Goal: Task Accomplishment & Management: Manage account settings

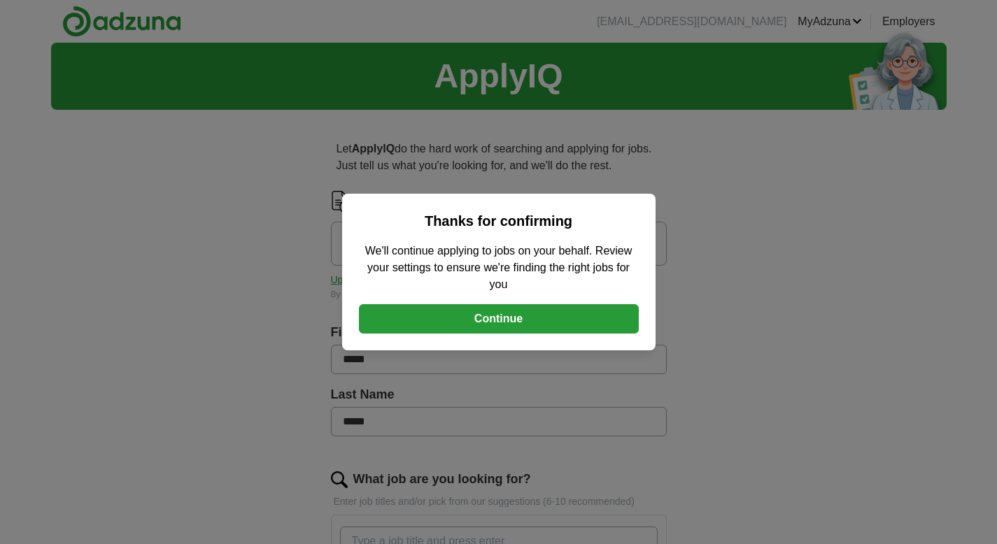
click at [590, 326] on button "Continue" at bounding box center [499, 318] width 280 height 29
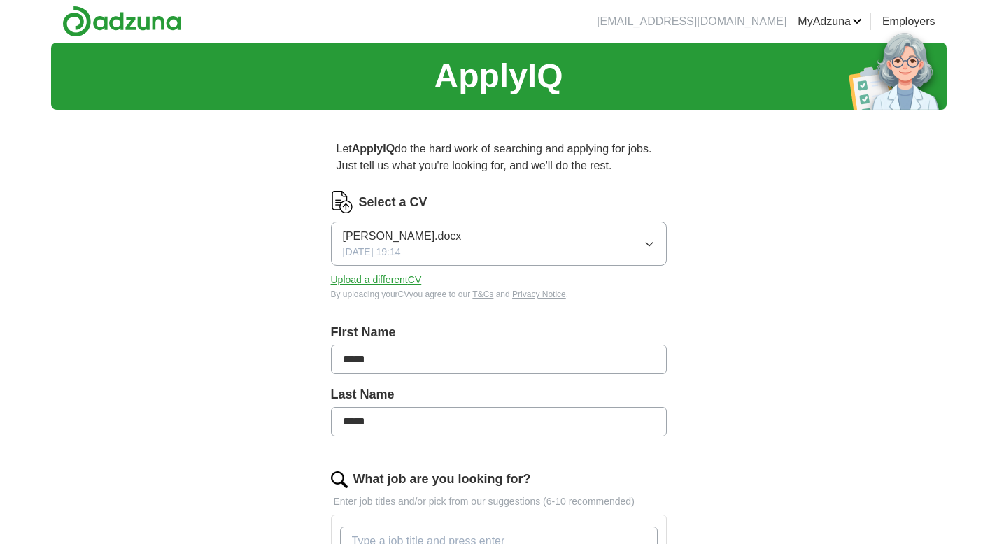
click at [368, 276] on button "Upload a different CV" at bounding box center [376, 280] width 91 height 15
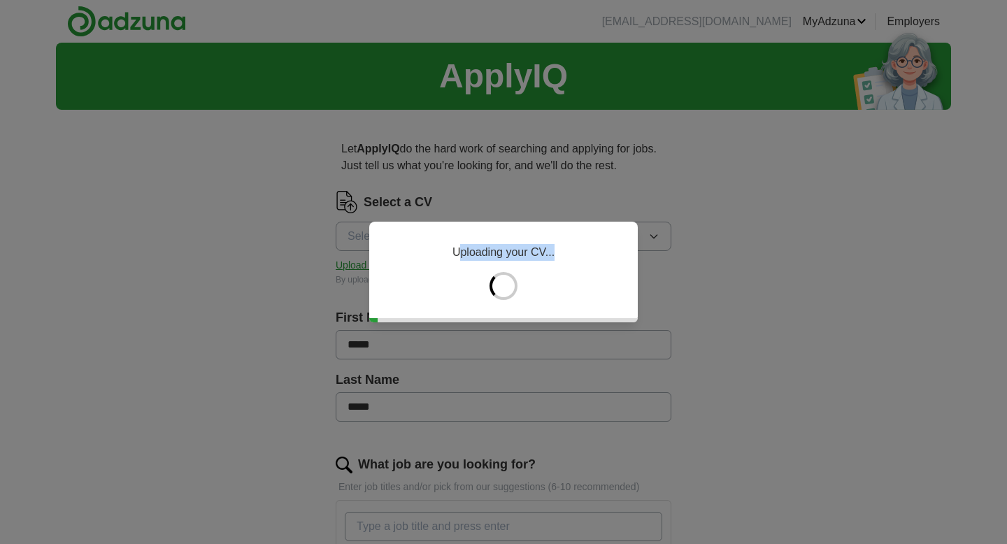
drag, startPoint x: 368, startPoint y: 276, endPoint x: 523, endPoint y: 378, distance: 185.9
click at [523, 378] on div "Uploading your CV..." at bounding box center [503, 272] width 1007 height 544
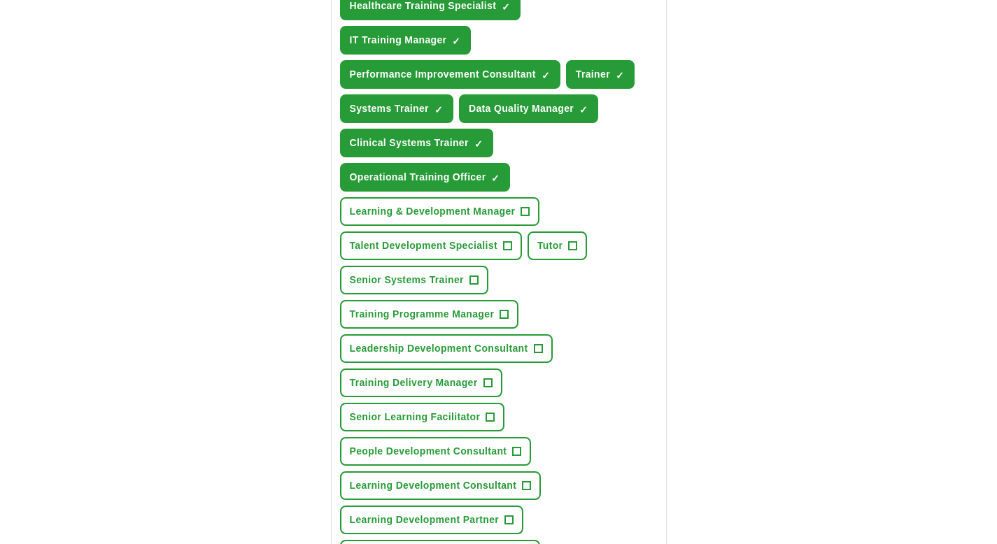
scroll to position [634, 0]
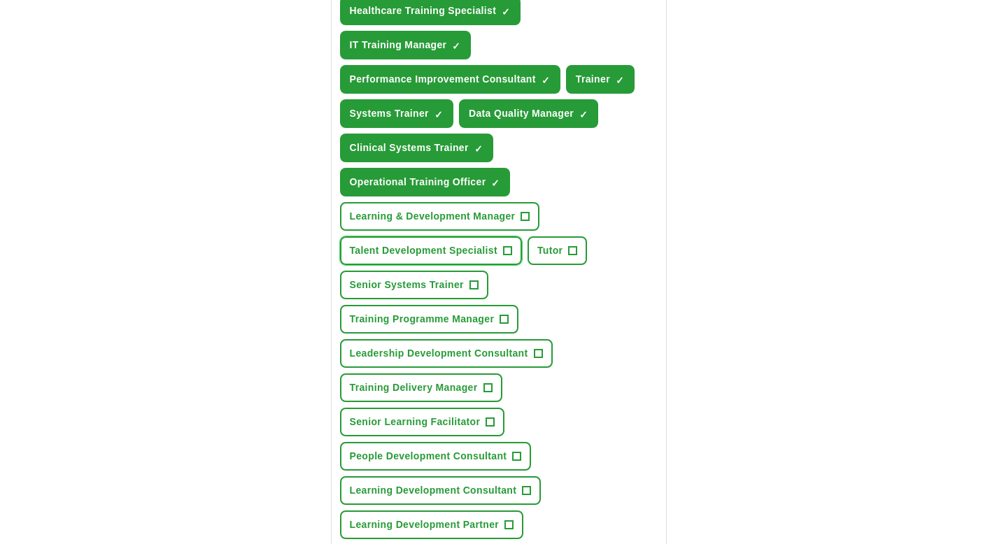
click at [513, 248] on button "Talent Development Specialist +" at bounding box center [431, 250] width 182 height 29
click at [476, 287] on span "+" at bounding box center [473, 285] width 8 height 11
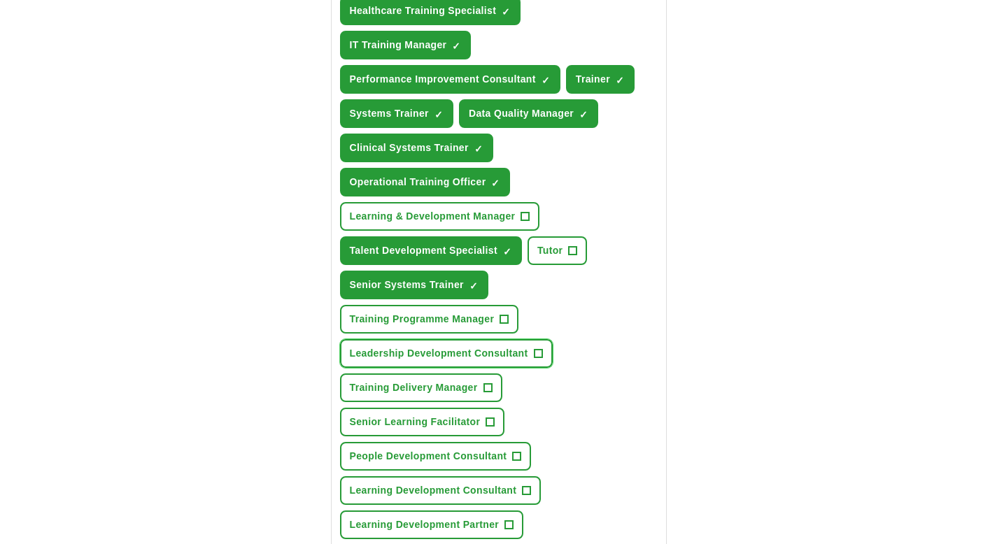
click at [539, 353] on span "+" at bounding box center [538, 353] width 8 height 11
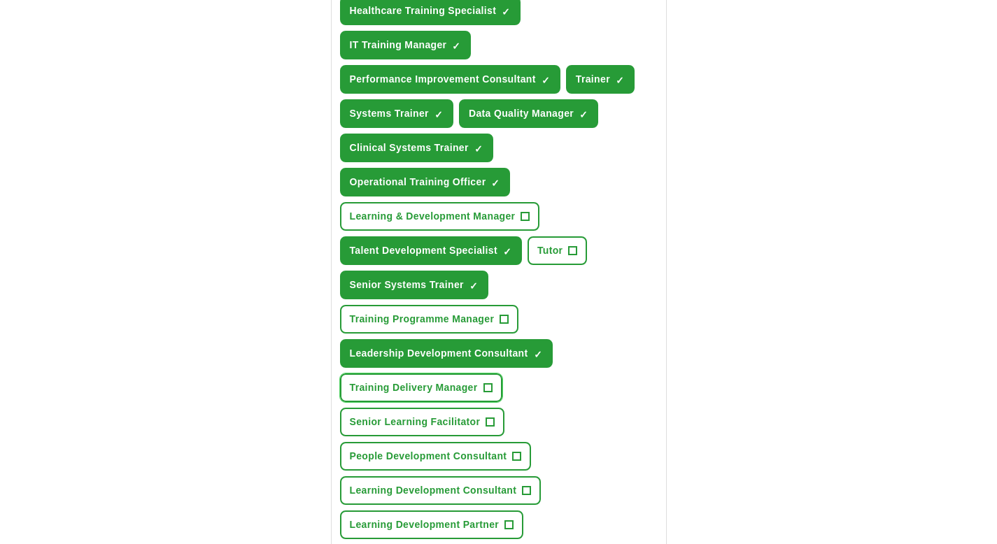
click at [491, 383] on span "+" at bounding box center [487, 388] width 8 height 11
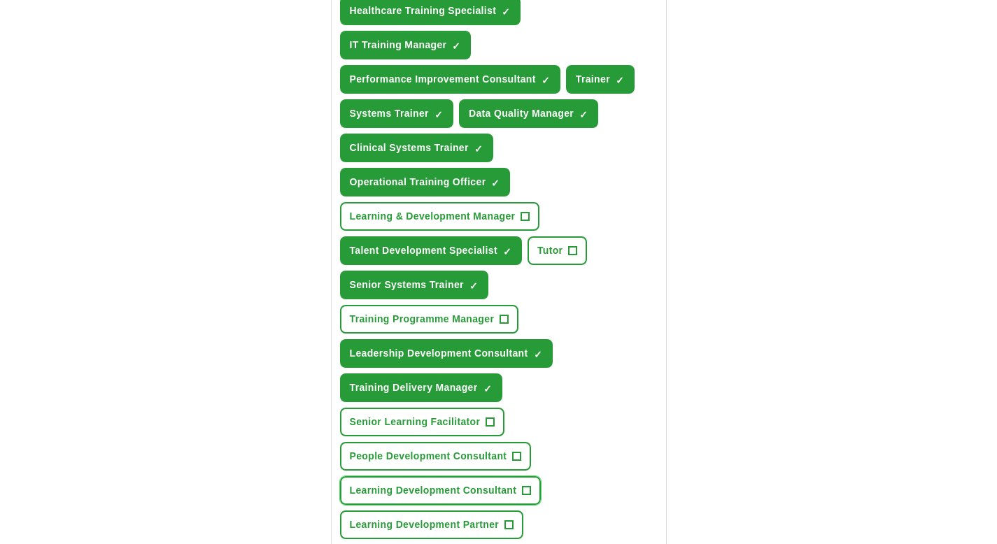
click at [528, 488] on span "+" at bounding box center [527, 490] width 8 height 11
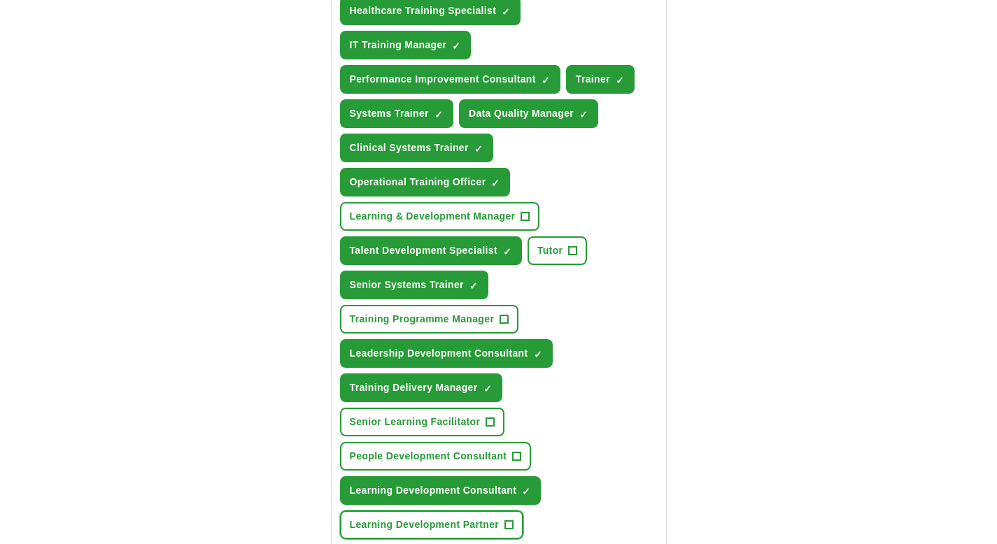
click at [509, 520] on span "+" at bounding box center [509, 525] width 8 height 11
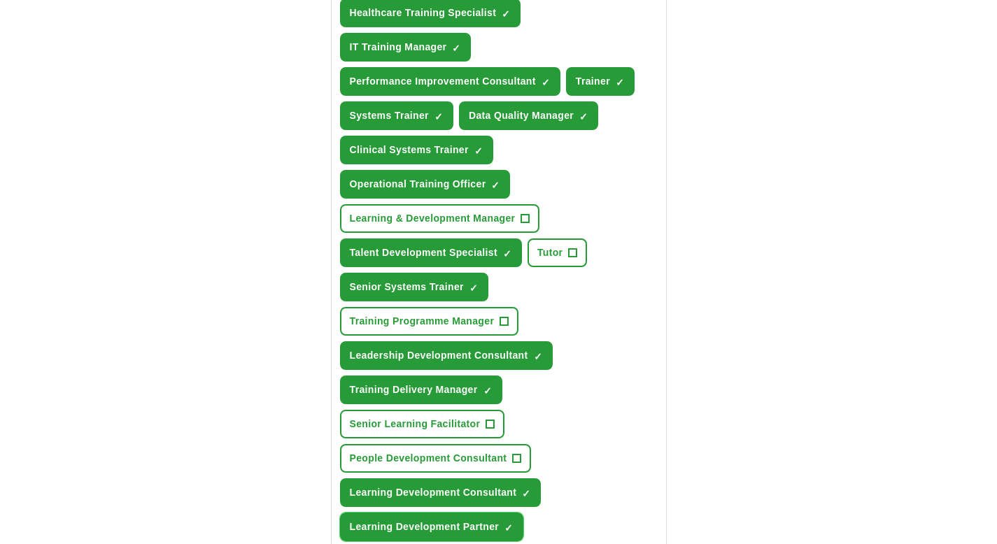
scroll to position [619, 0]
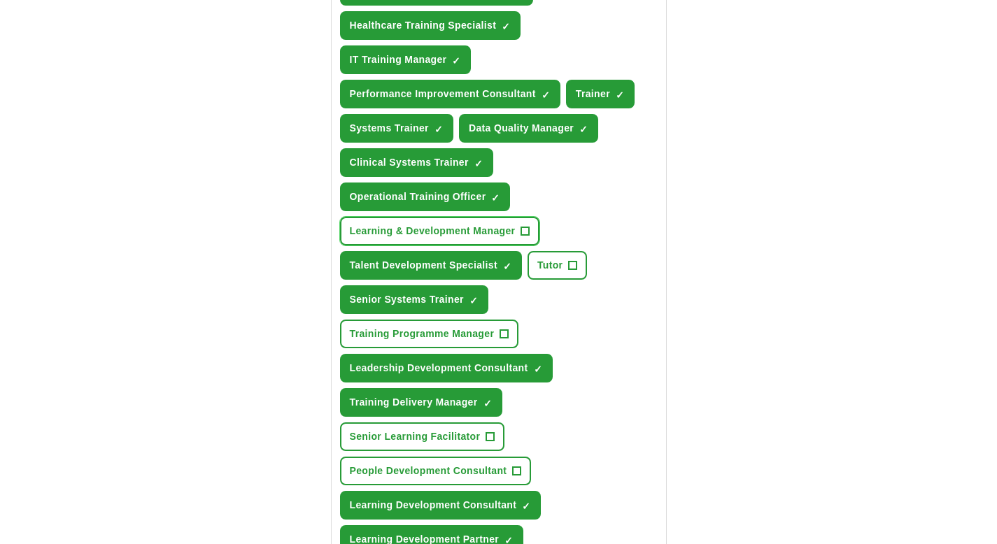
click at [522, 229] on span "+" at bounding box center [525, 231] width 8 height 11
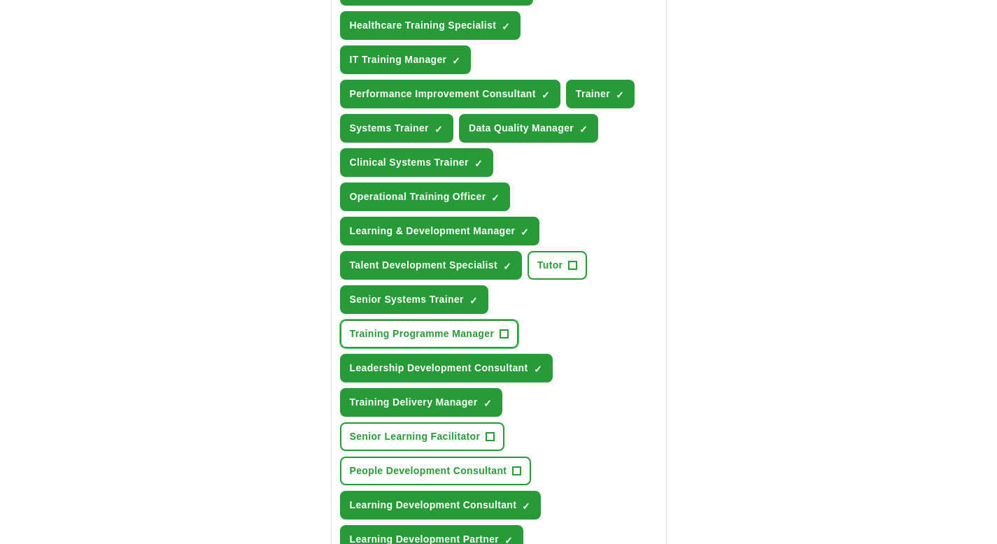
click at [506, 334] on span "+" at bounding box center [504, 334] width 8 height 11
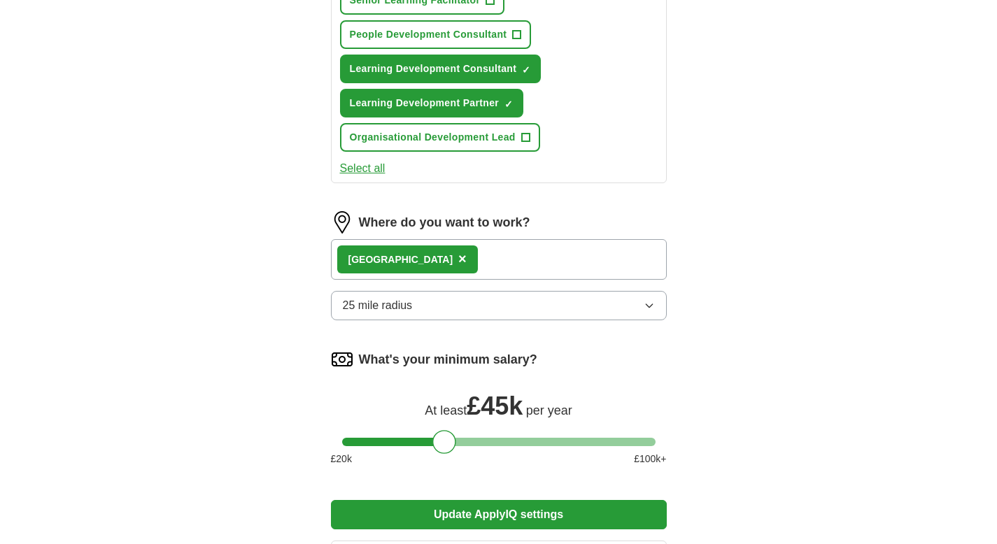
scroll to position [1056, 0]
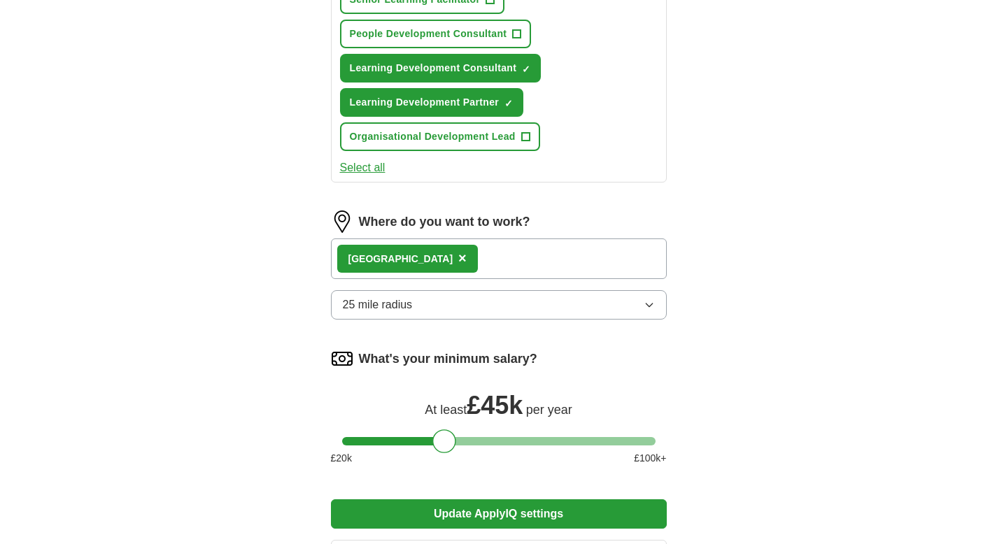
click at [516, 516] on button "Update ApplyIQ settings" at bounding box center [499, 513] width 336 height 29
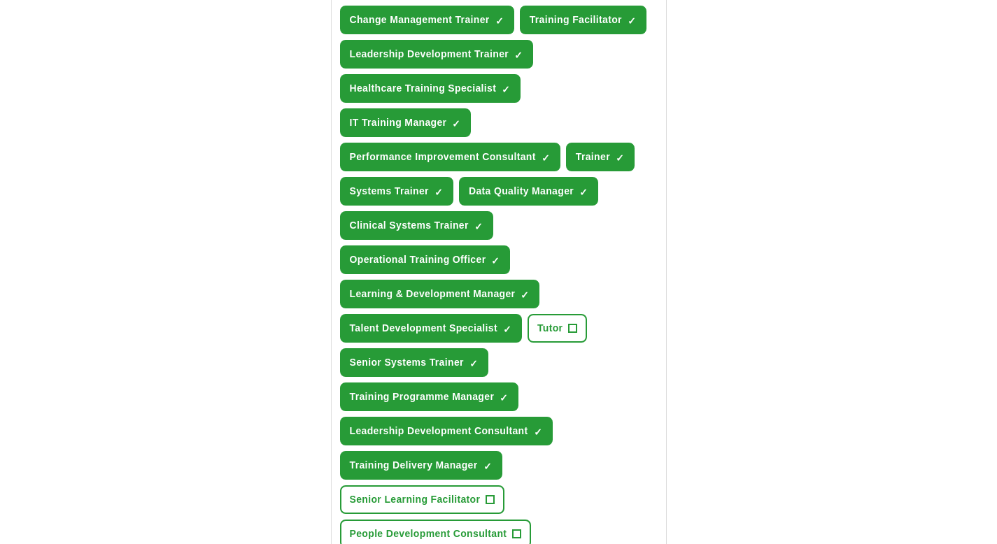
scroll to position [548, 0]
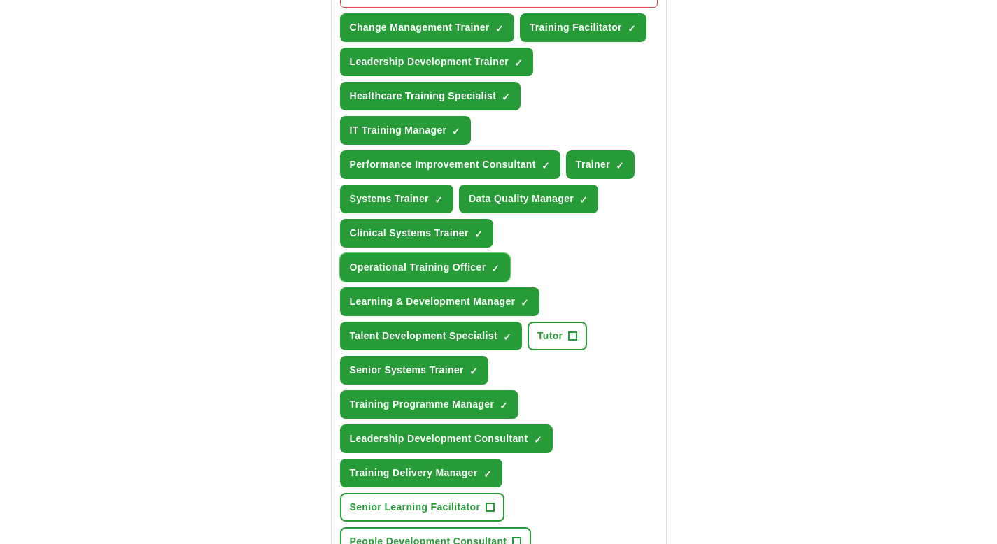
click at [0, 0] on span "×" at bounding box center [0, 0] width 0 height 0
click at [520, 301] on span "✓ ×" at bounding box center [524, 302] width 8 height 8
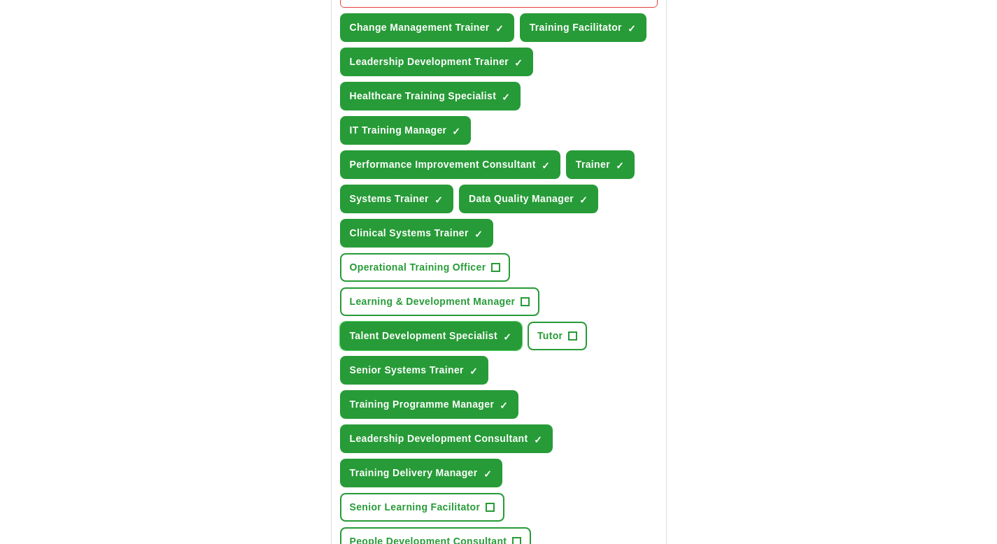
click at [0, 0] on span "×" at bounding box center [0, 0] width 0 height 0
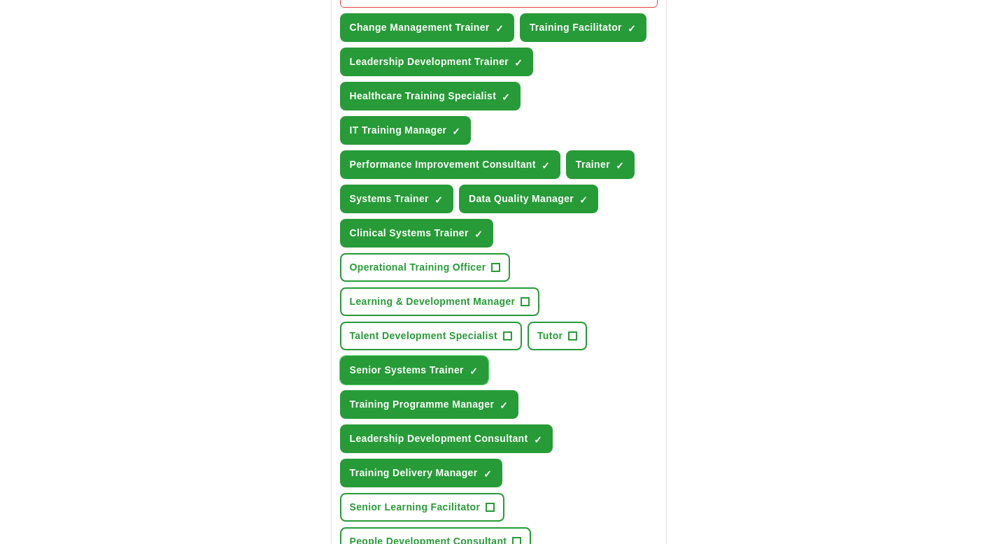
click at [0, 0] on span "×" at bounding box center [0, 0] width 0 height 0
click at [498, 404] on button "Training Programme Manager ✓ ×" at bounding box center [429, 404] width 179 height 29
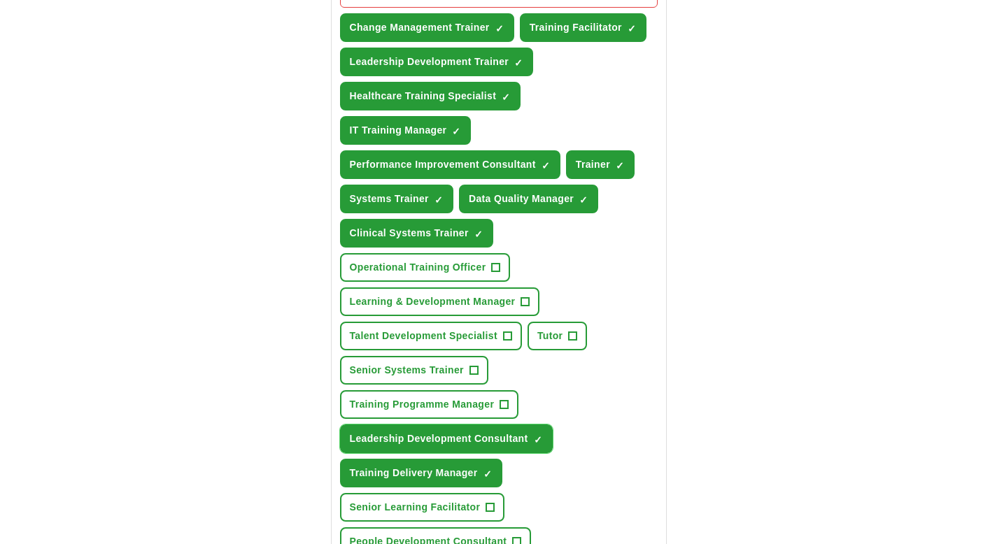
click at [0, 0] on span "×" at bounding box center [0, 0] width 0 height 0
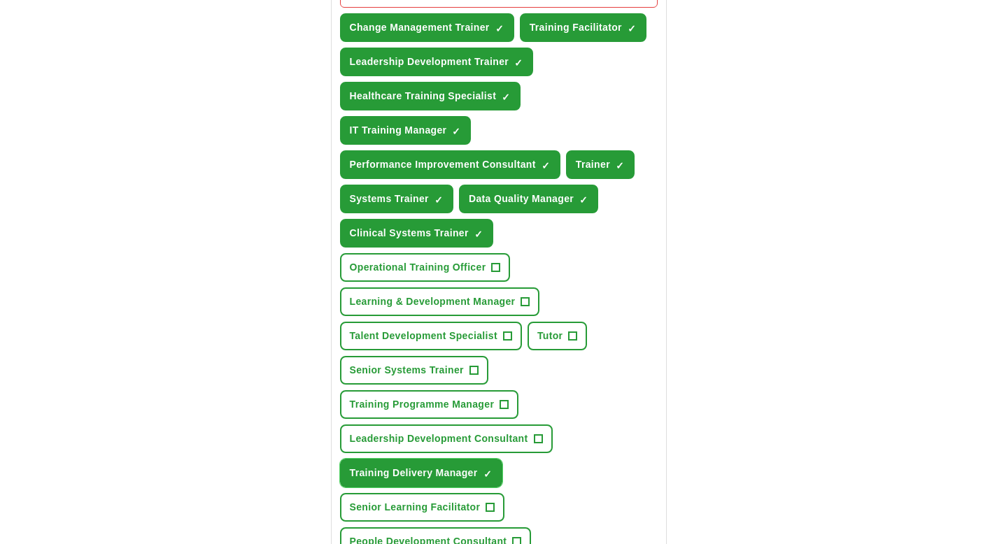
click at [0, 0] on span "×" at bounding box center [0, 0] width 0 height 0
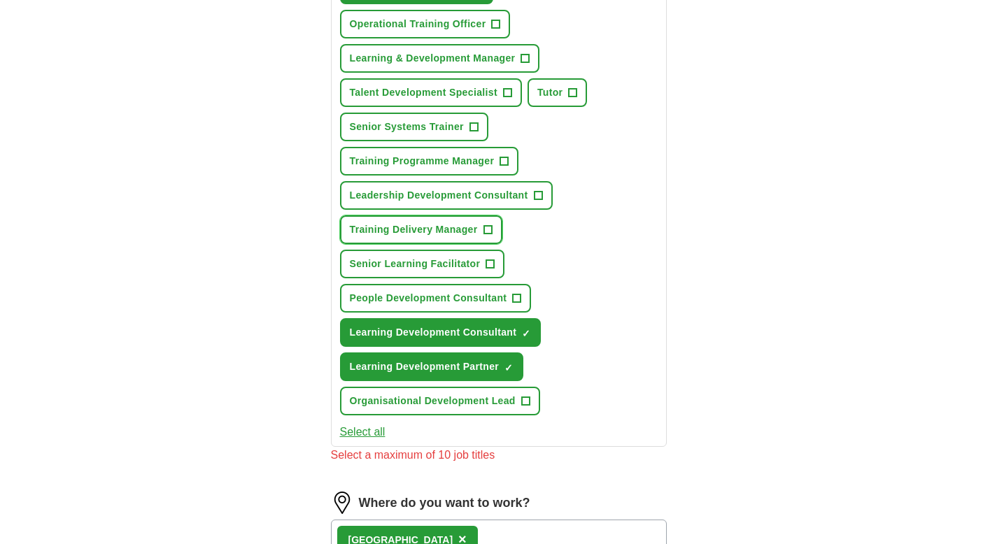
scroll to position [794, 0]
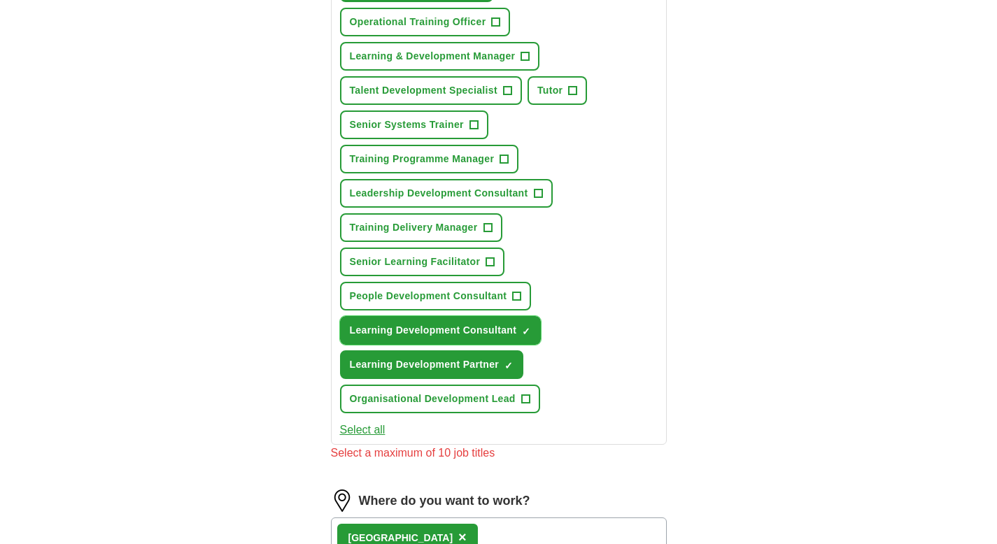
click at [0, 0] on span "×" at bounding box center [0, 0] width 0 height 0
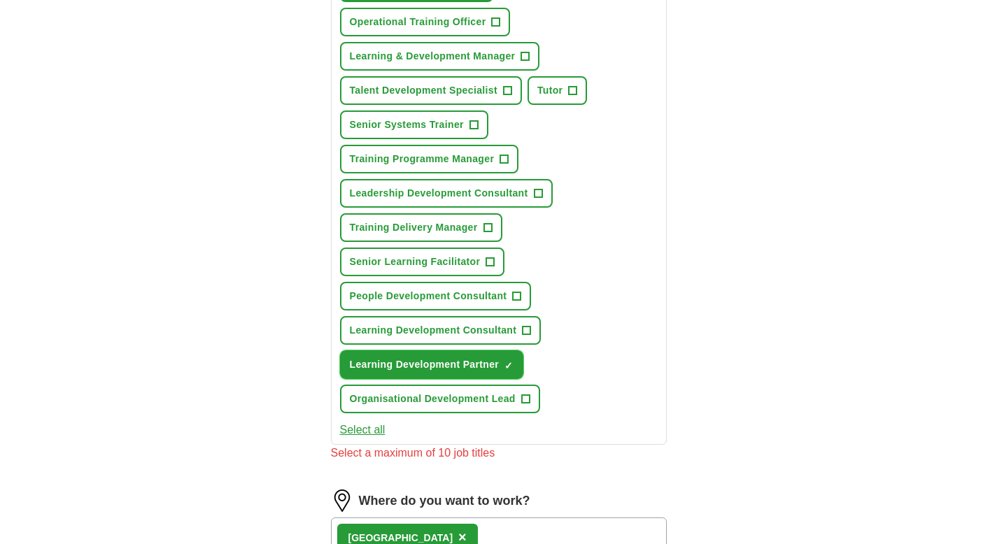
click at [0, 0] on span "×" at bounding box center [0, 0] width 0 height 0
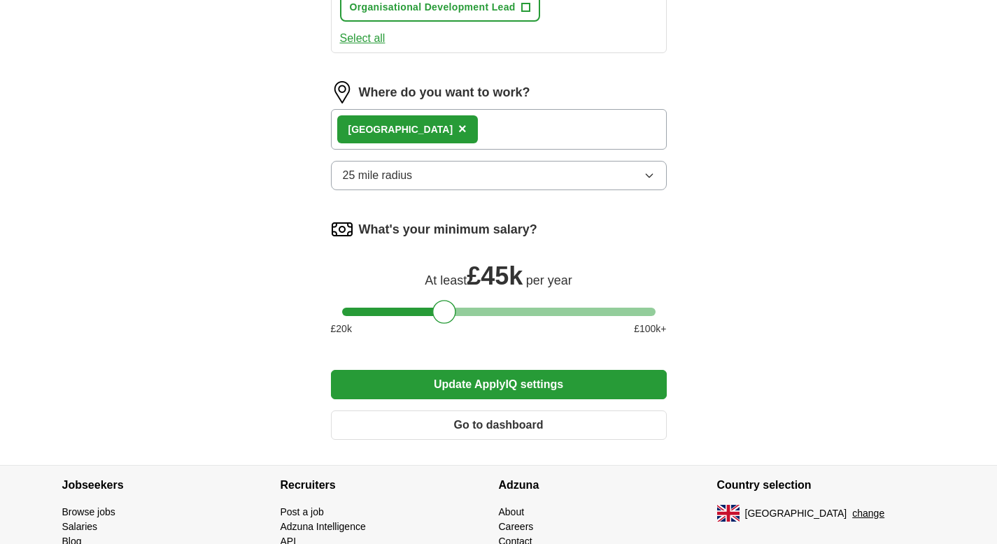
scroll to position [1186, 0]
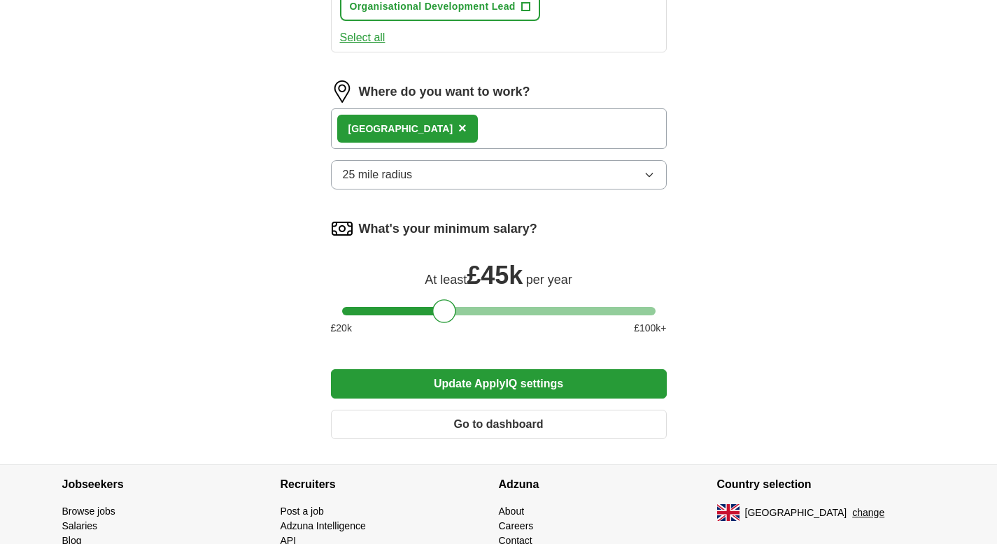
click at [507, 382] on button "Update ApplyIQ settings" at bounding box center [499, 383] width 336 height 29
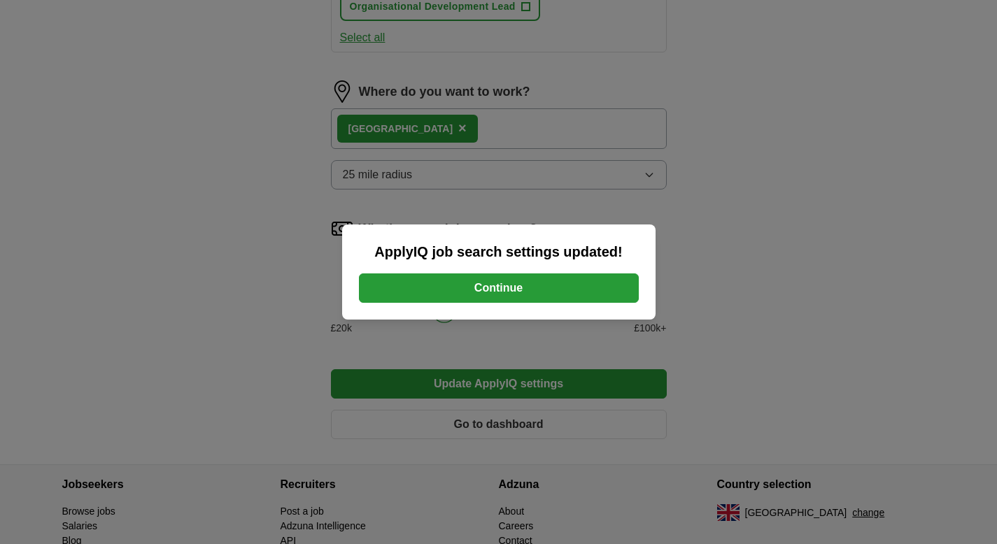
click at [469, 294] on button "Continue" at bounding box center [499, 288] width 280 height 29
